Goal: Information Seeking & Learning: Learn about a topic

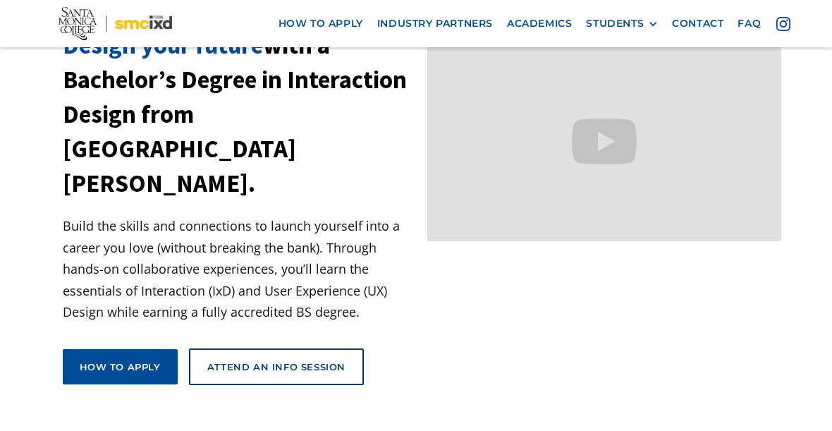
scroll to position [113, 0]
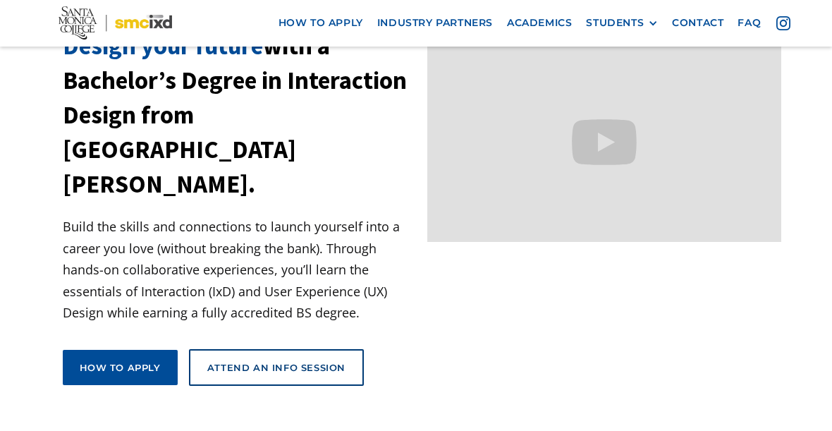
click at [527, 27] on link "Academics" at bounding box center [539, 24] width 79 height 26
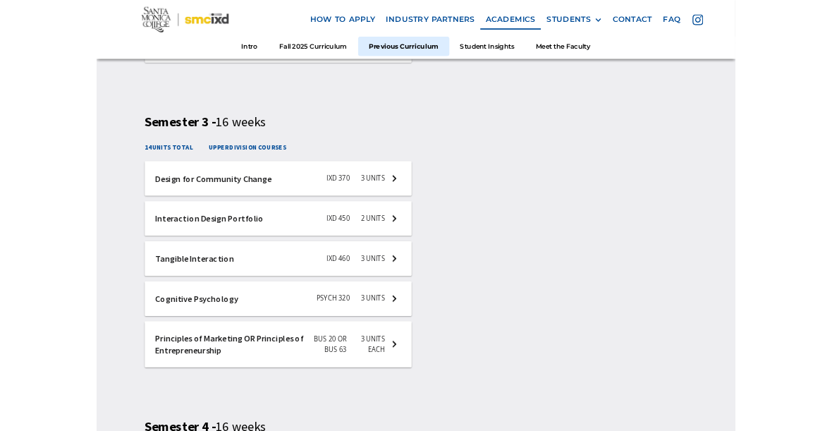
scroll to position [2913, 0]
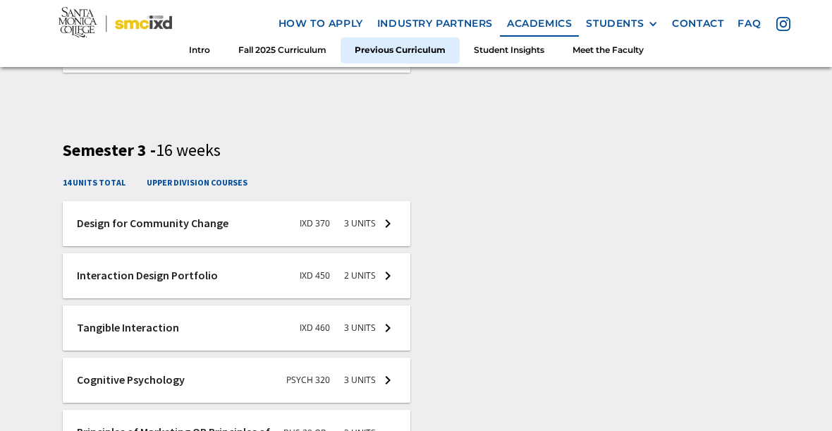
click at [494, 51] on link "Student Insights" at bounding box center [509, 50] width 99 height 26
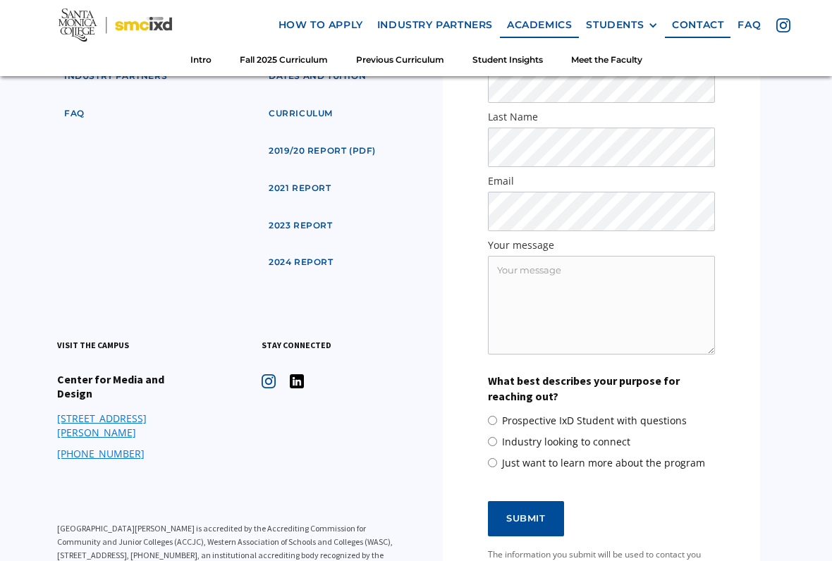
scroll to position [5480, 0]
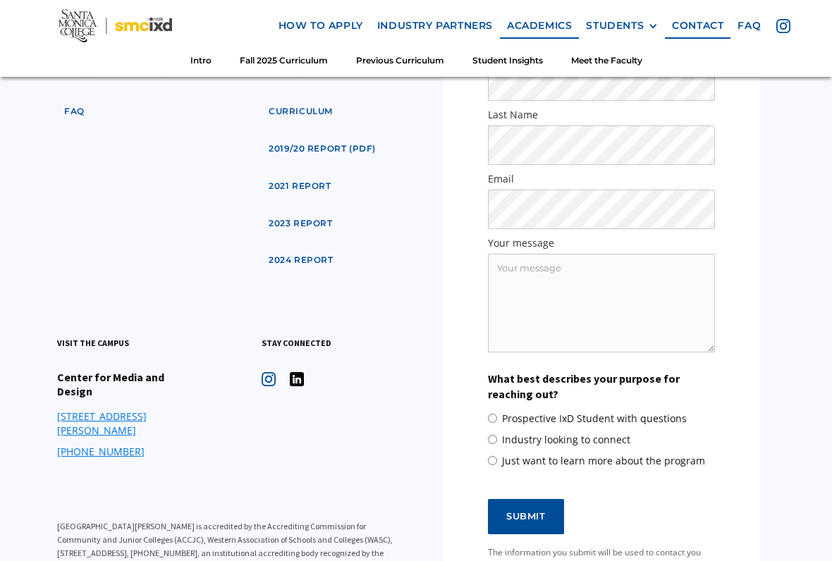
click at [612, 42] on nav "how to apply industry partners Academics STUDENTS PROspective Students GRAD SHO…" at bounding box center [416, 38] width 832 height 77
click at [612, 25] on div "STUDENTS" at bounding box center [615, 26] width 58 height 12
click at [636, 56] on link "GRAD SHOW 2023" at bounding box center [649, 52] width 127 height 26
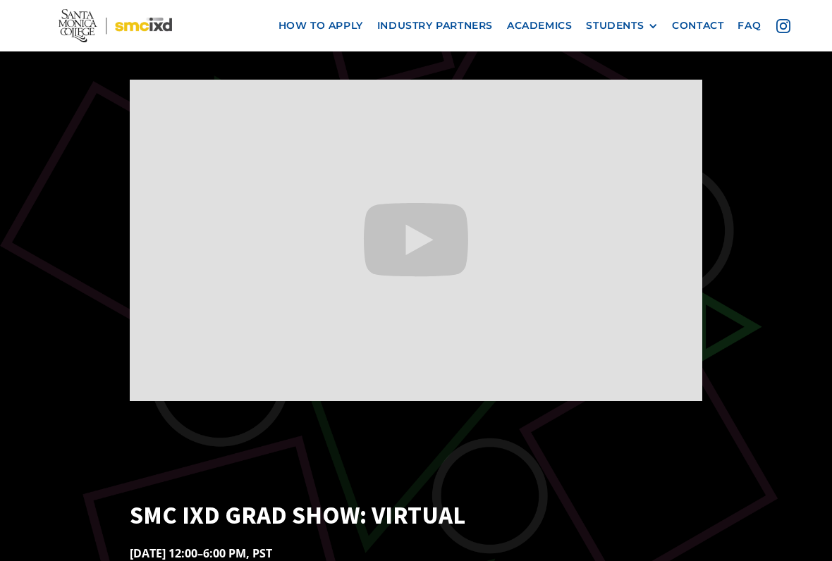
scroll to position [534, 0]
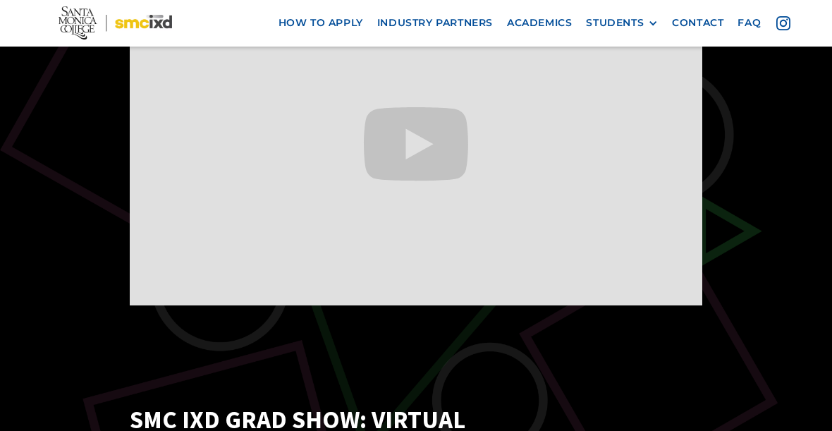
click at [610, 22] on div "STUDENTS" at bounding box center [615, 24] width 58 height 12
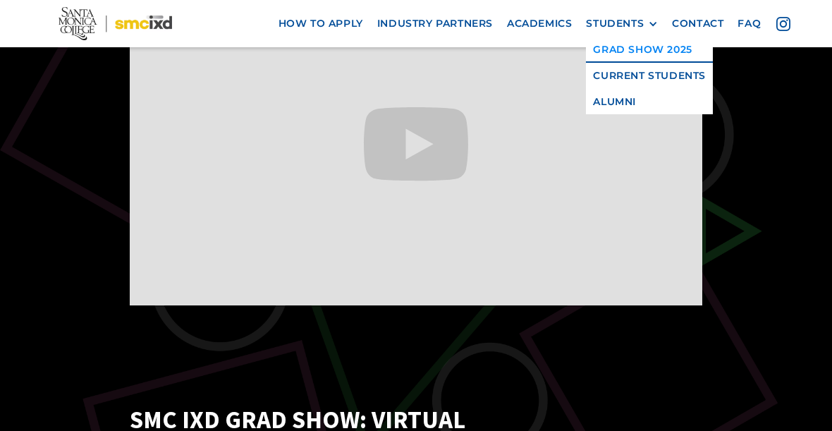
click at [614, 72] on link "Current Students" at bounding box center [649, 76] width 127 height 26
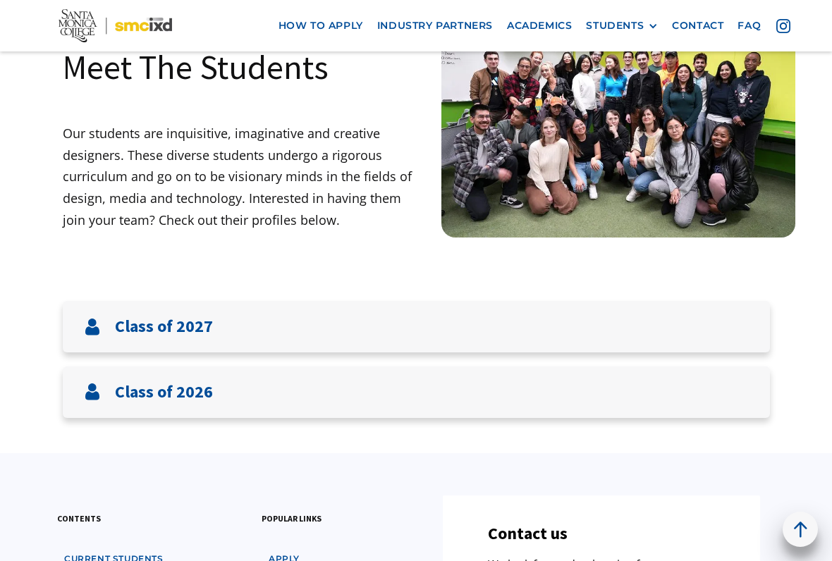
scroll to position [94, 0]
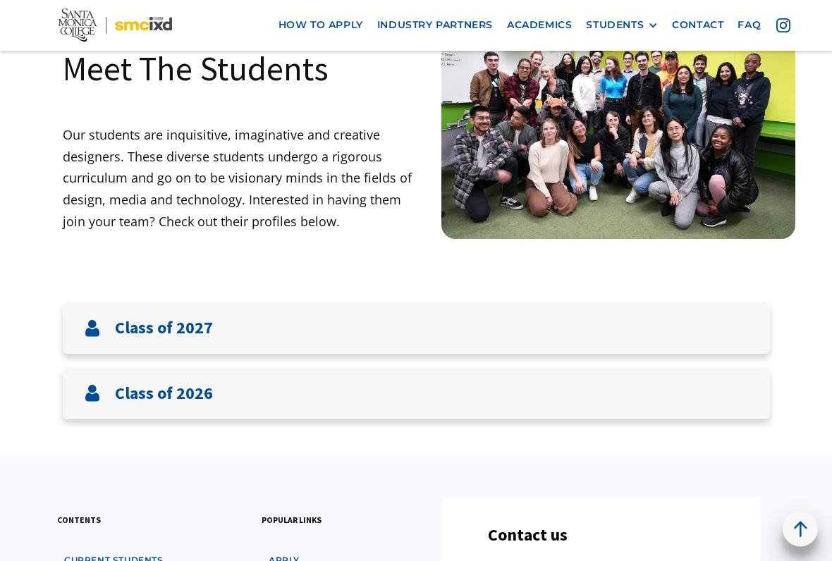
click at [125, 384] on h3 "Class of 2026" at bounding box center [164, 394] width 98 height 20
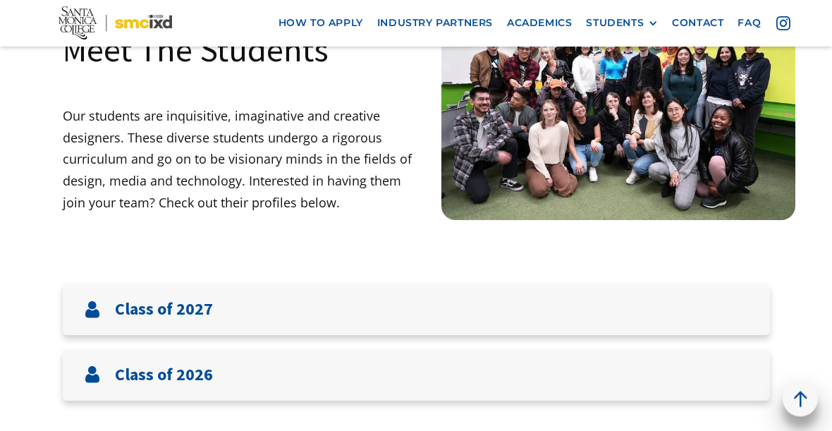
scroll to position [99, 0]
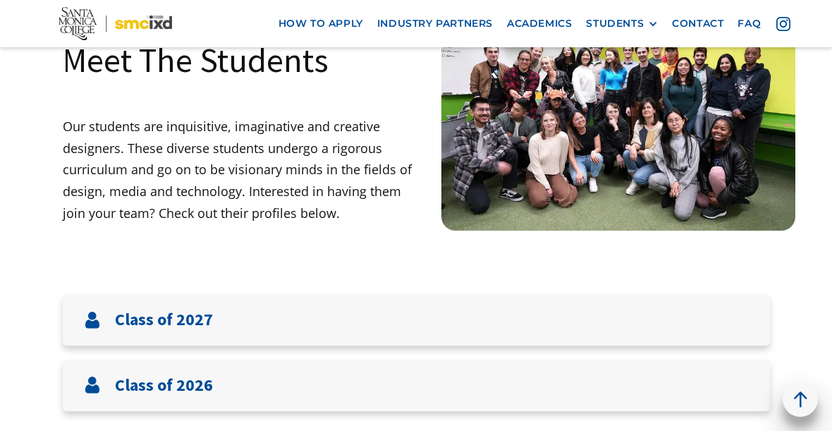
click at [97, 303] on div "Class of 2027" at bounding box center [416, 319] width 707 height 51
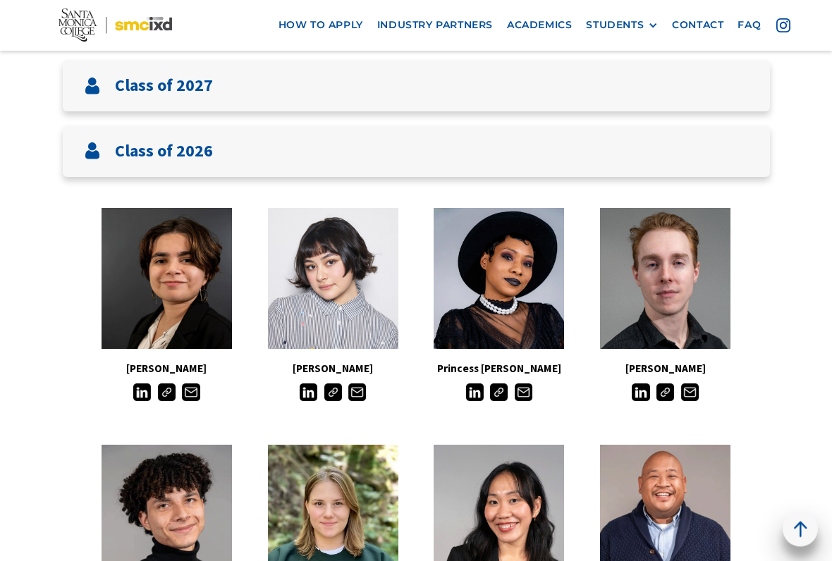
scroll to position [292, 0]
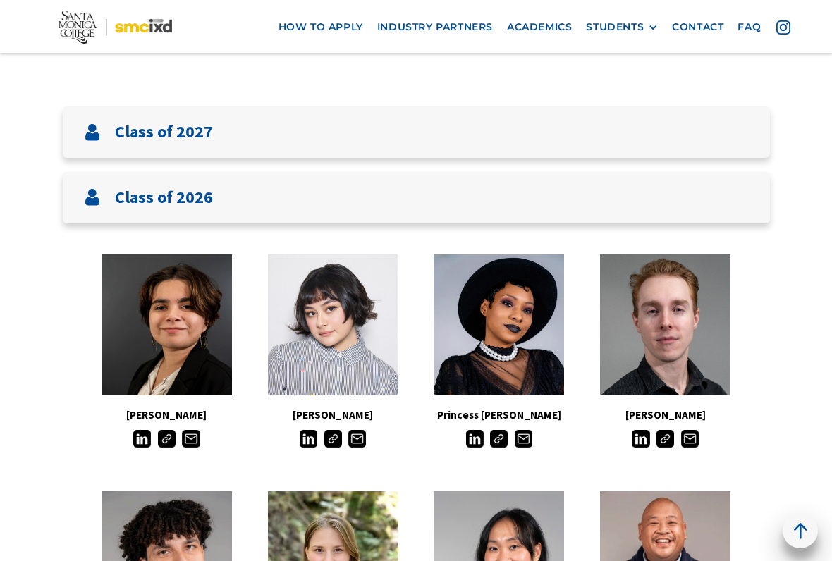
click at [99, 129] on img at bounding box center [92, 131] width 17 height 17
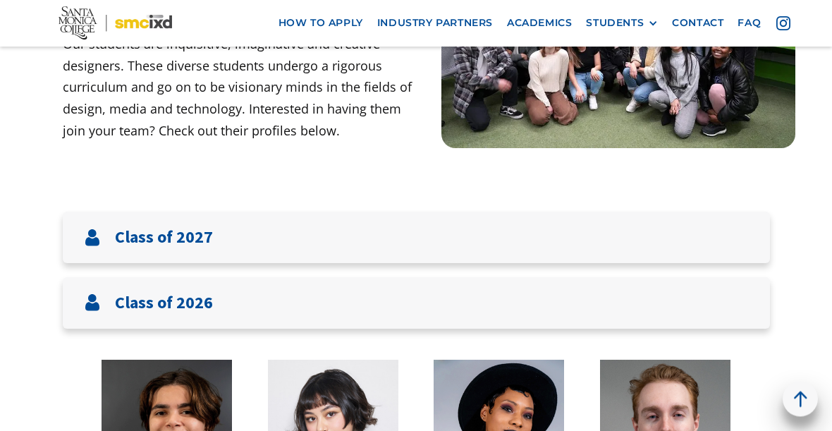
click at [99, 298] on img at bounding box center [92, 303] width 17 height 17
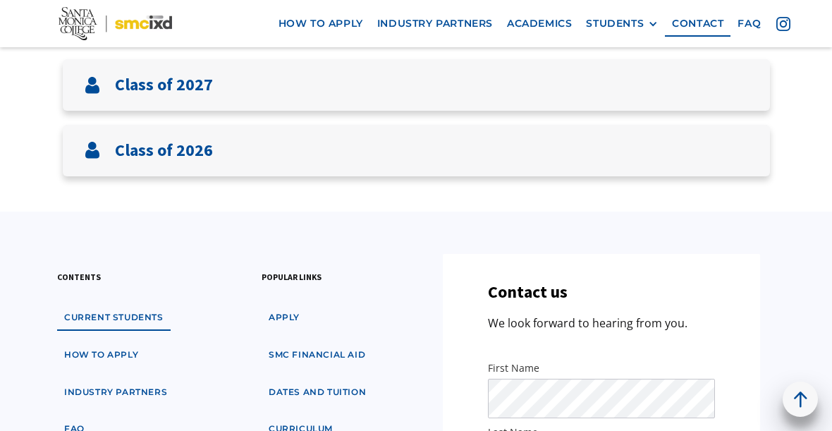
scroll to position [313, 0]
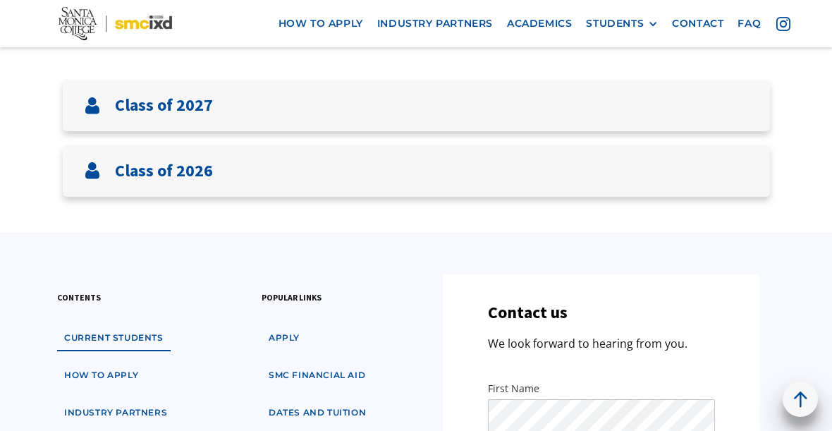
click at [96, 166] on img at bounding box center [92, 170] width 17 height 17
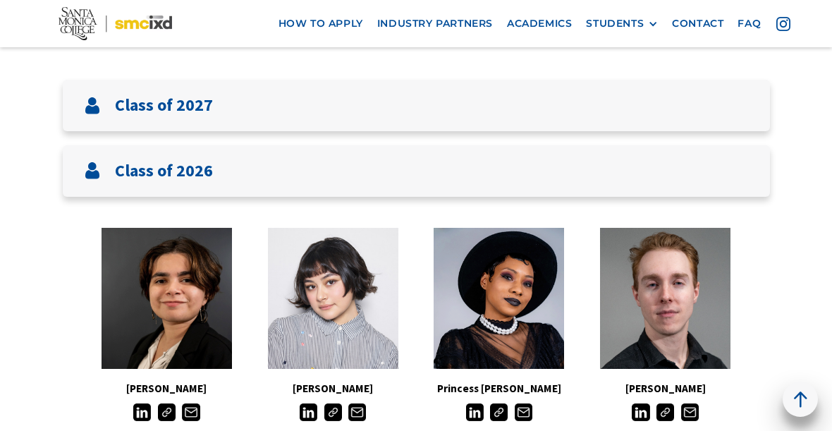
click at [95, 168] on img at bounding box center [92, 170] width 17 height 17
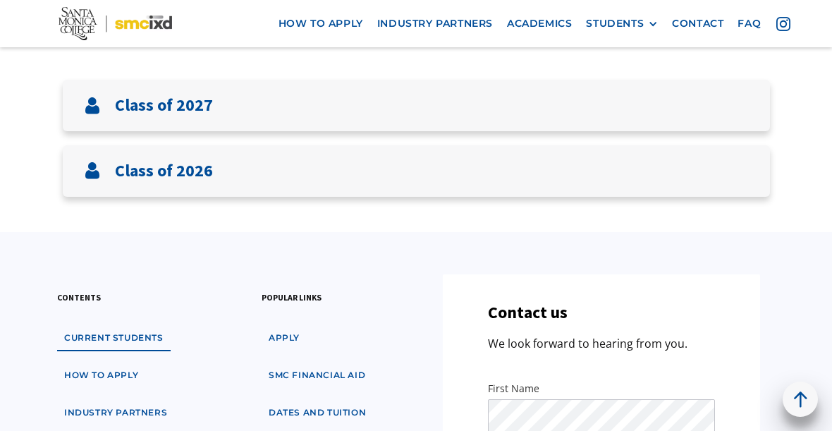
click at [99, 121] on div "Class of 2027" at bounding box center [416, 105] width 707 height 51
click at [97, 97] on img at bounding box center [92, 105] width 17 height 17
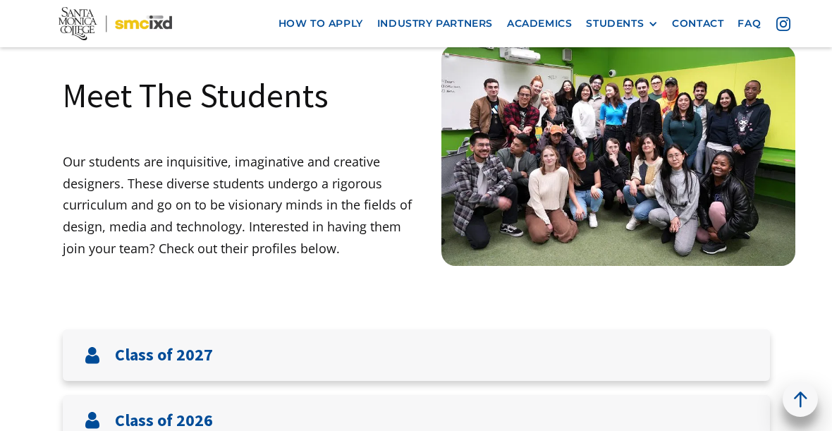
scroll to position [63, 0]
click at [694, 15] on link "contact" at bounding box center [698, 24] width 66 height 26
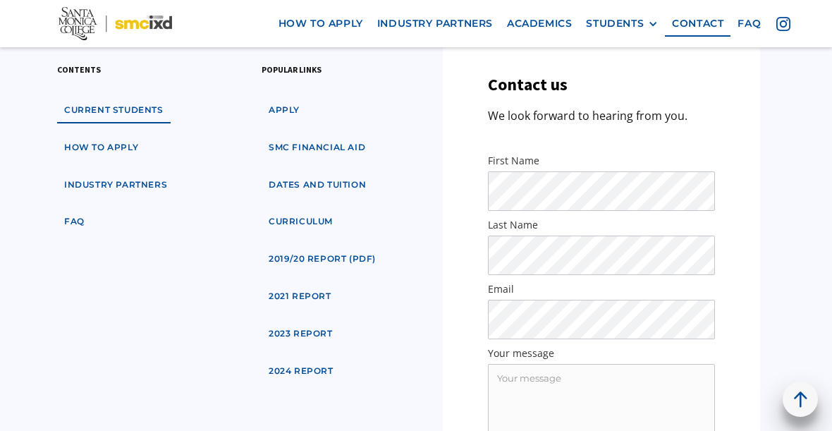
scroll to position [544, 0]
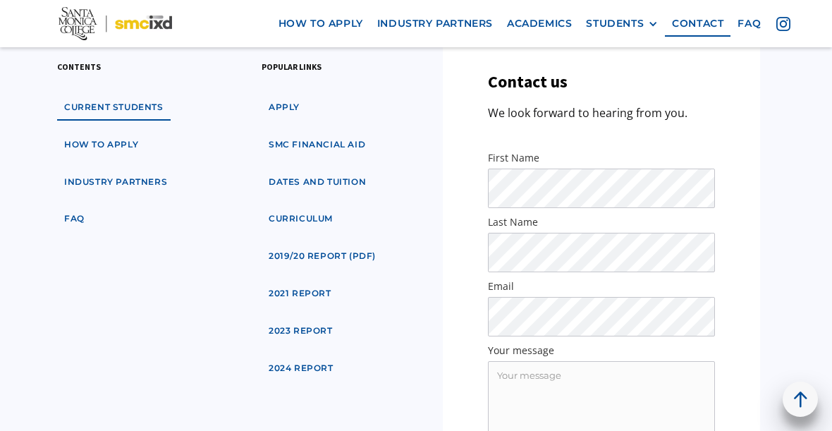
click at [744, 17] on link "faq" at bounding box center [749, 24] width 37 height 26
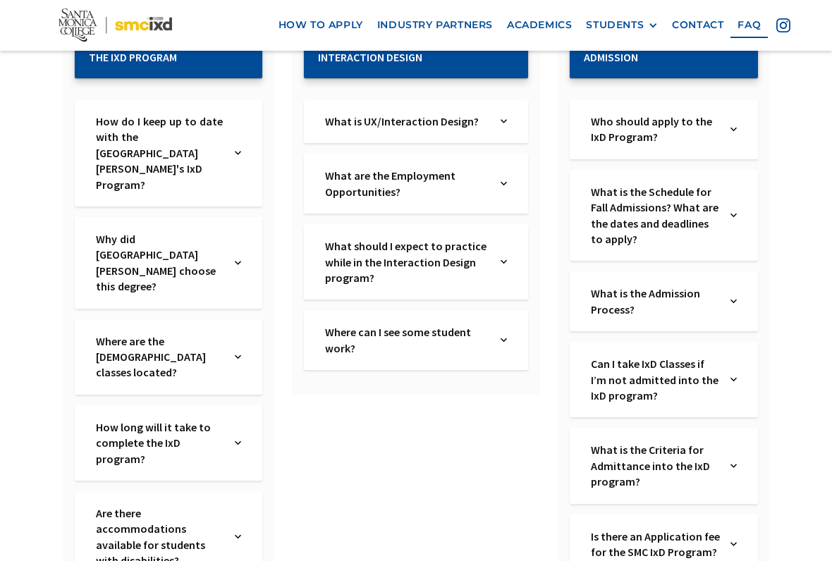
scroll to position [309, 0]
click at [709, 114] on link "Who should apply to the IxD Program?" at bounding box center [656, 130] width 131 height 32
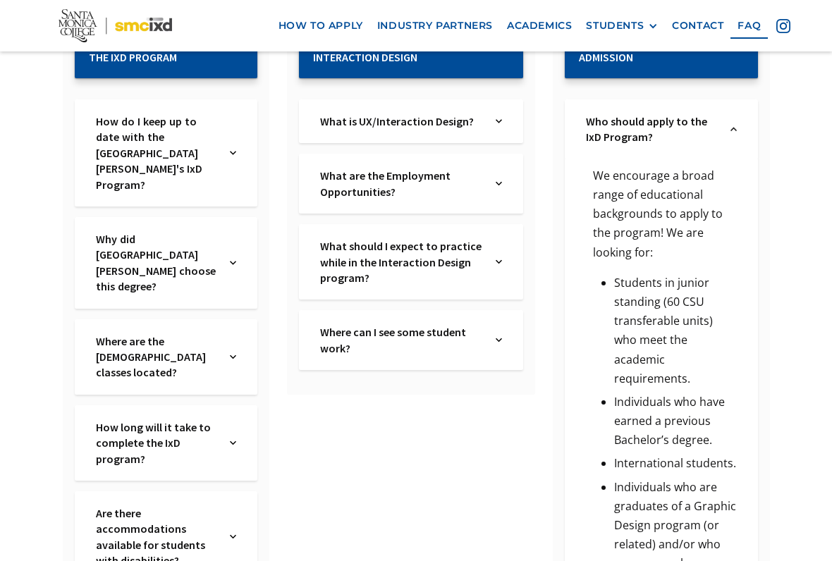
click at [696, 116] on link "Who should apply to the IxD Program?" at bounding box center [653, 130] width 135 height 32
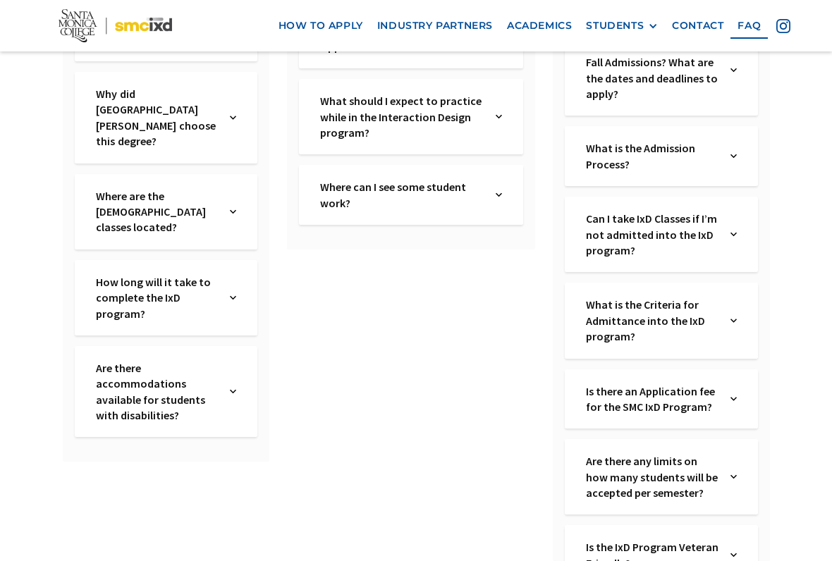
scroll to position [456, 0]
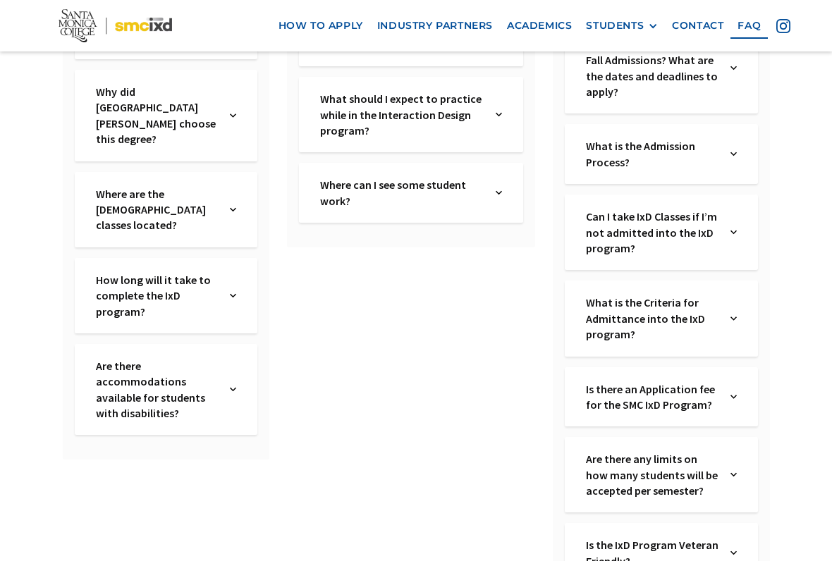
click at [599, 152] on link "What is the Admission Process?" at bounding box center [653, 154] width 135 height 32
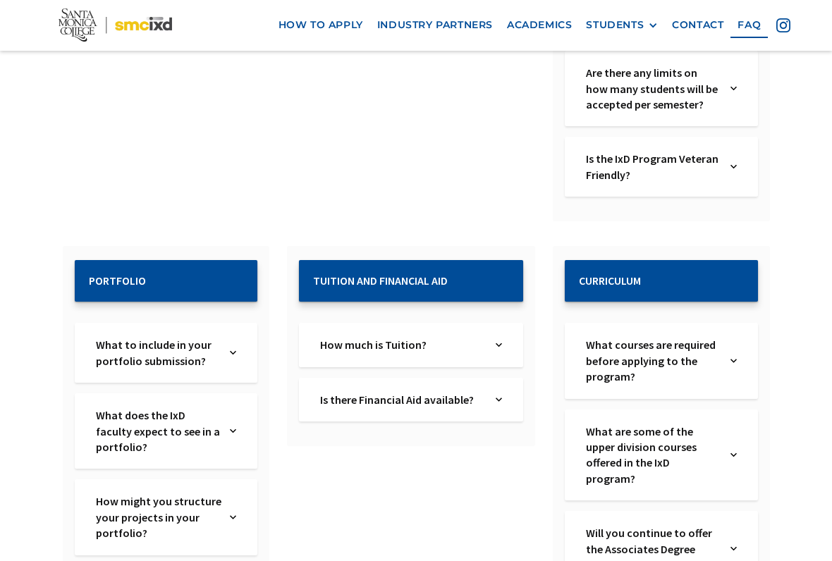
scroll to position [1827, 0]
click at [219, 337] on link "What to include in your portfolio submission?" at bounding box center [159, 353] width 127 height 32
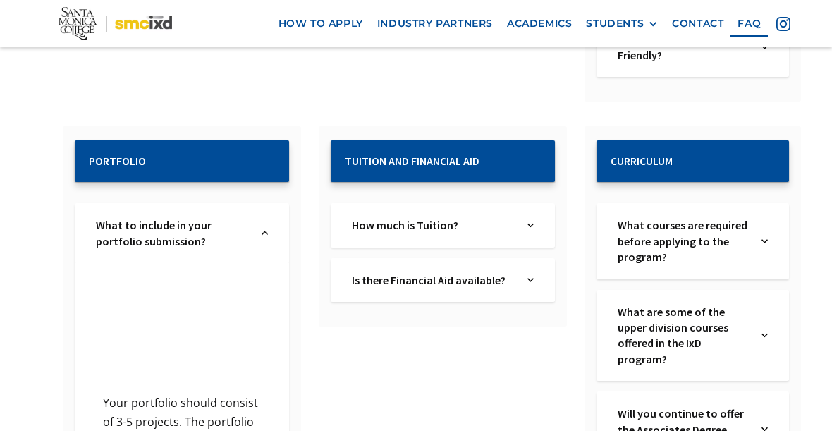
scroll to position [1942, 0]
click at [406, 218] on link "How much is Tuition?" at bounding box center [434, 226] width 164 height 16
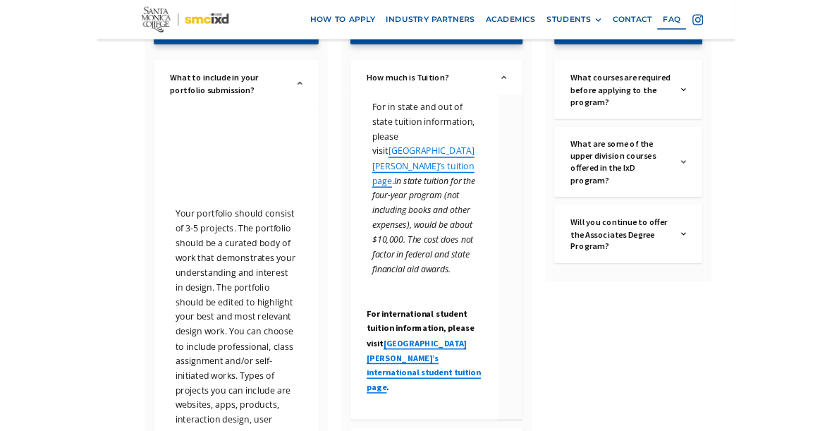
scroll to position [2093, 0]
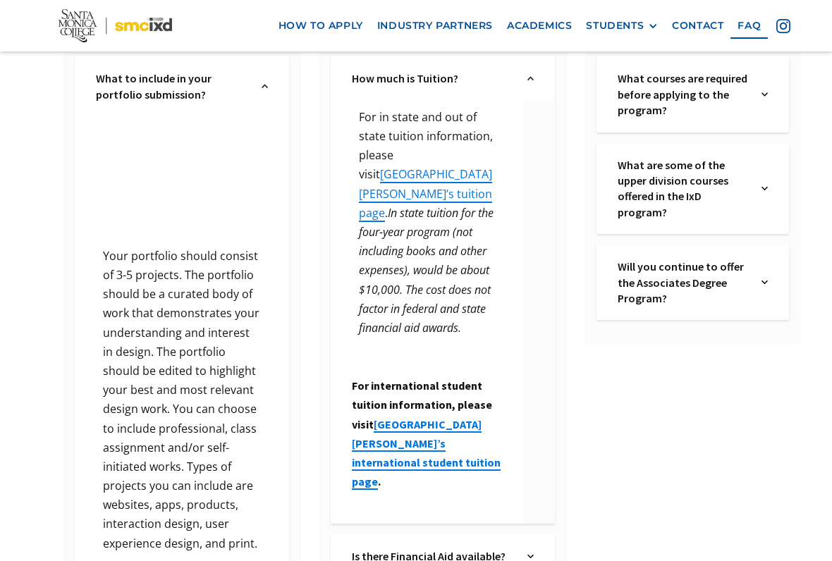
click at [408, 417] on link "[GEOGRAPHIC_DATA][PERSON_NAME]’s international student tuition page" at bounding box center [426, 453] width 149 height 73
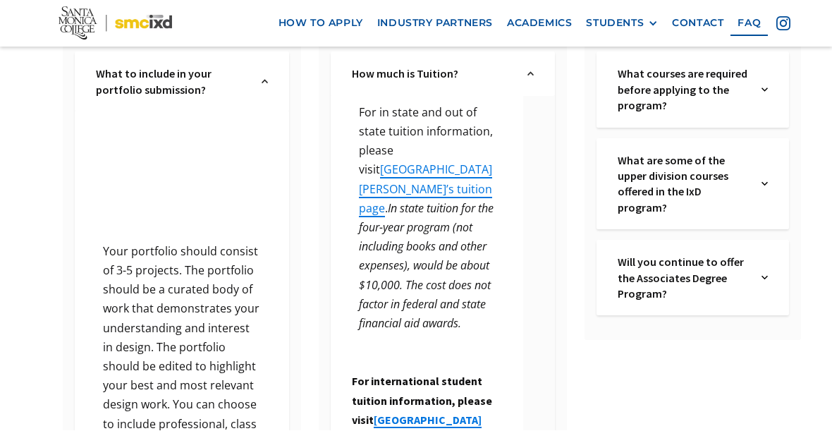
scroll to position [2166, 0]
